Goal: Find specific page/section: Find specific page/section

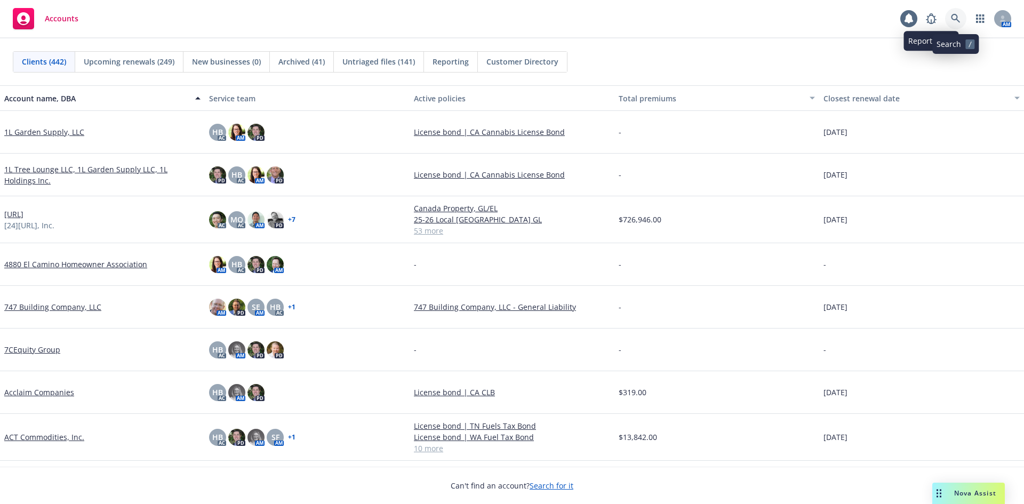
click at [951, 17] on icon at bounding box center [956, 19] width 10 height 10
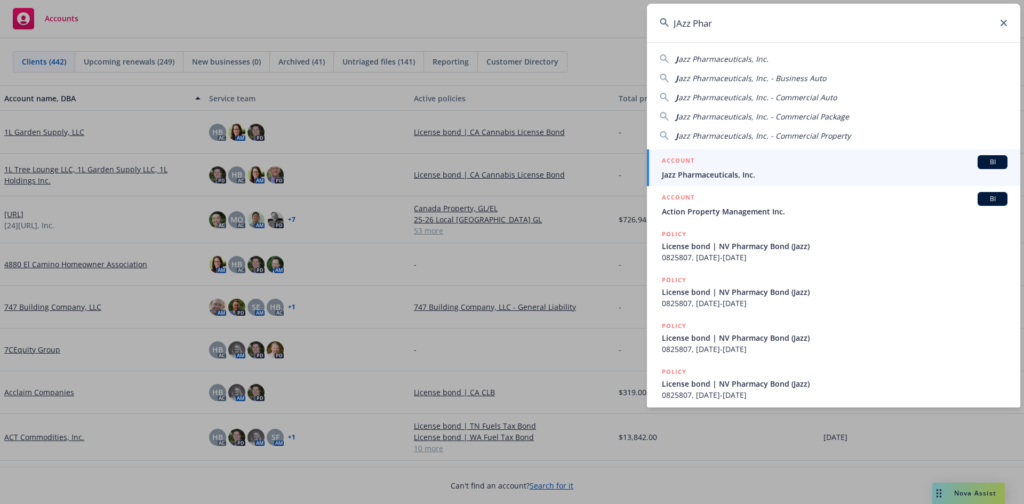
type input "JAzz Phar"
click at [737, 173] on span "Jazz Pharmaceuticals, Inc." at bounding box center [834, 174] width 345 height 11
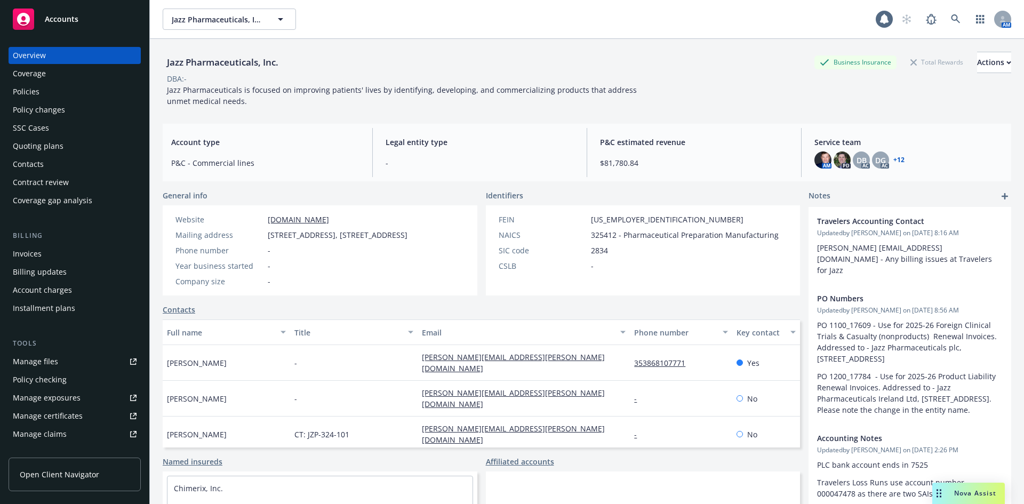
click at [62, 94] on div "Policies" at bounding box center [75, 91] width 124 height 17
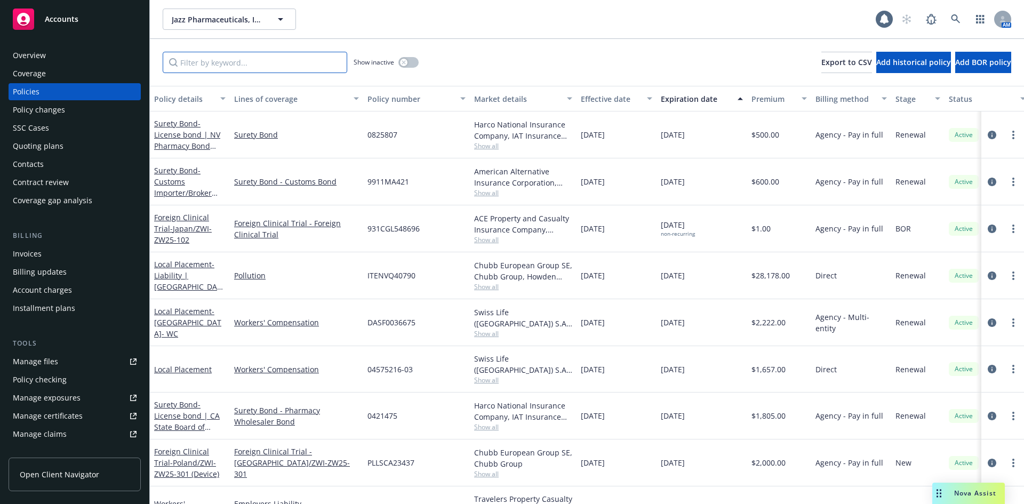
click at [272, 65] on input "Filter by keyword..." at bounding box center [255, 62] width 184 height 21
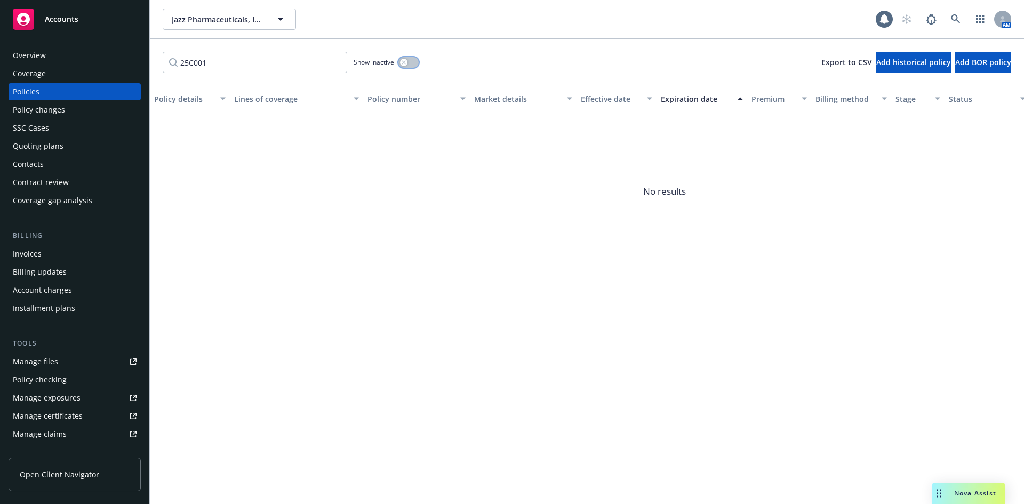
click at [408, 64] on button "button" at bounding box center [408, 62] width 20 height 11
click at [198, 59] on input "25C001" at bounding box center [255, 62] width 184 height 21
paste input "9911MA421"
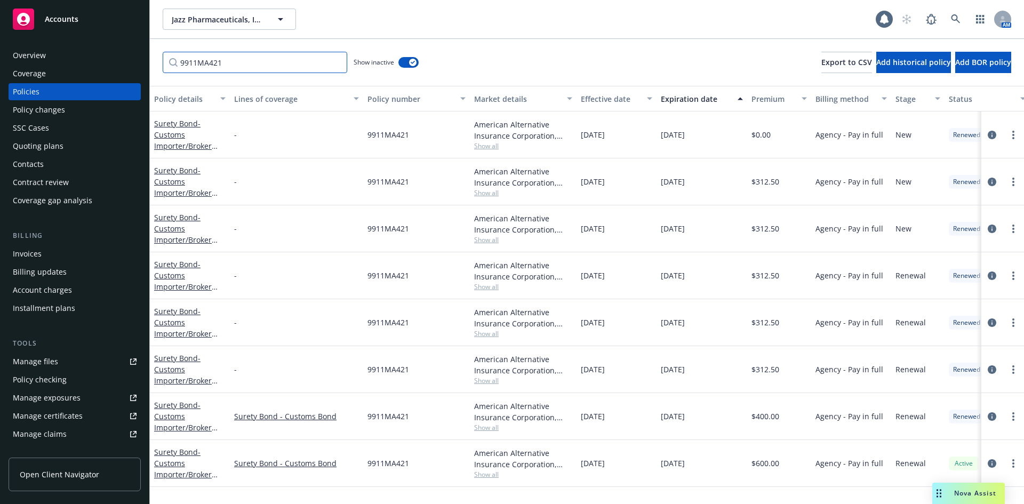
type input "9911MA421"
click at [31, 248] on div "Invoices" at bounding box center [27, 253] width 29 height 17
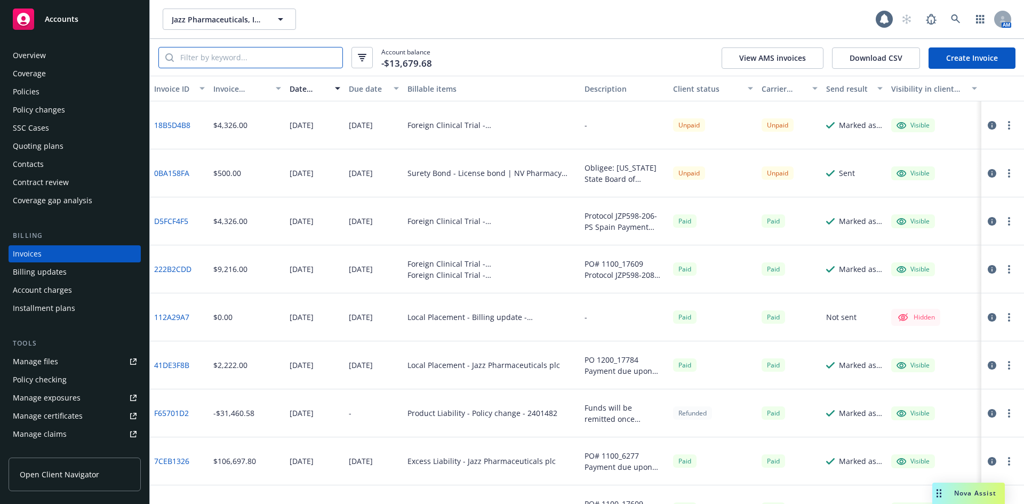
click at [211, 51] on input "search" at bounding box center [258, 57] width 168 height 20
paste input "9911MA421"
type input "9911MA421"
